Goal: Information Seeking & Learning: Learn about a topic

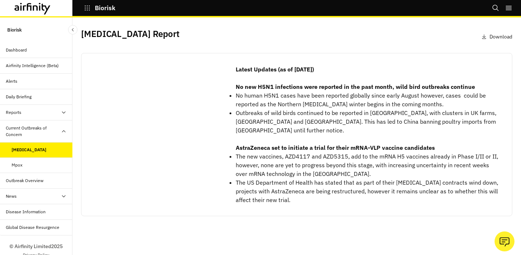
click at [52, 166] on div "Mpox" at bounding box center [42, 165] width 61 height 7
